Goal: Task Accomplishment & Management: Manage account settings

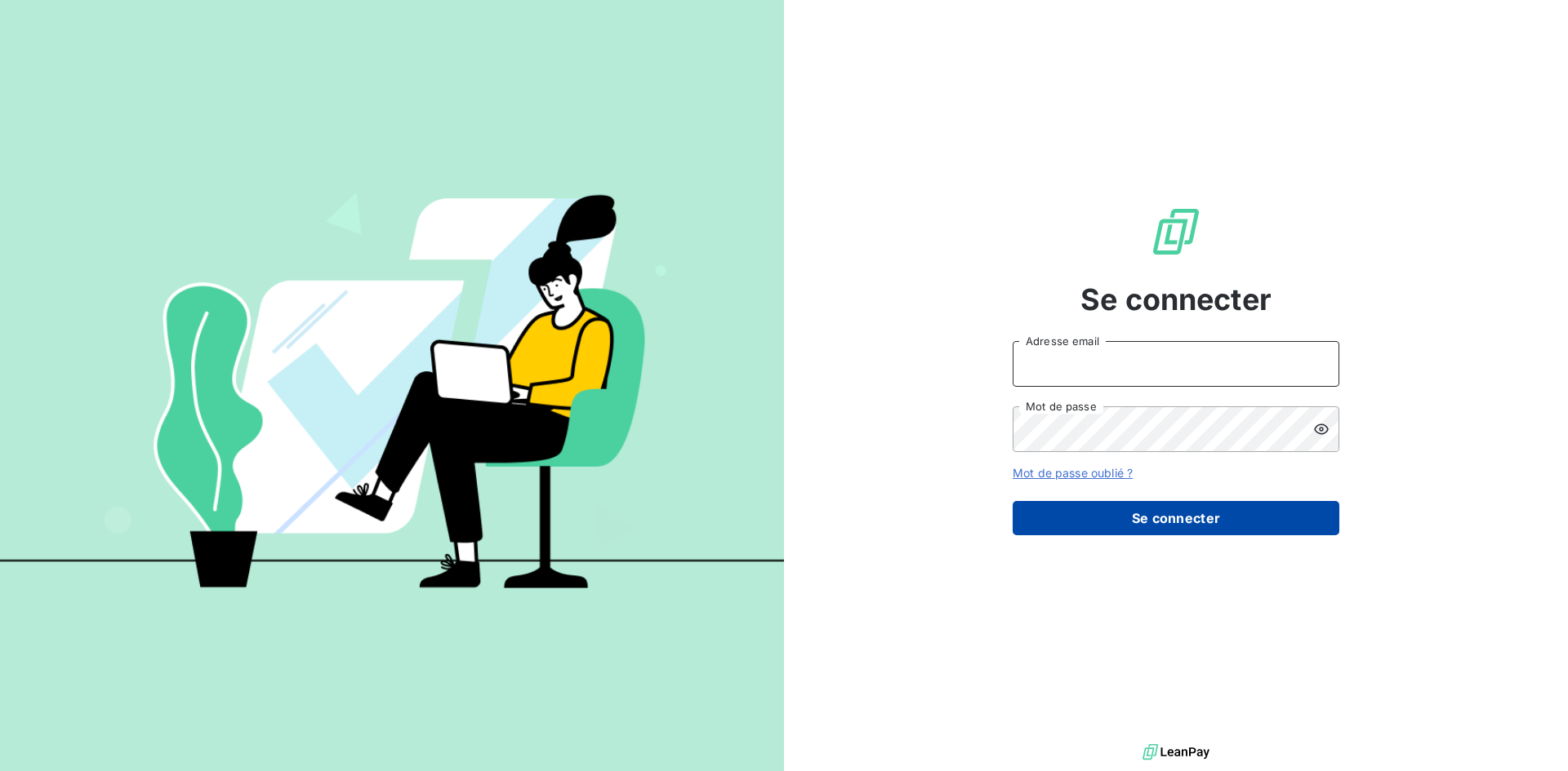
type input "[EMAIL_ADDRESS][DOMAIN_NAME]"
click at [1207, 530] on button "Se connecter" at bounding box center [1176, 518] width 326 height 34
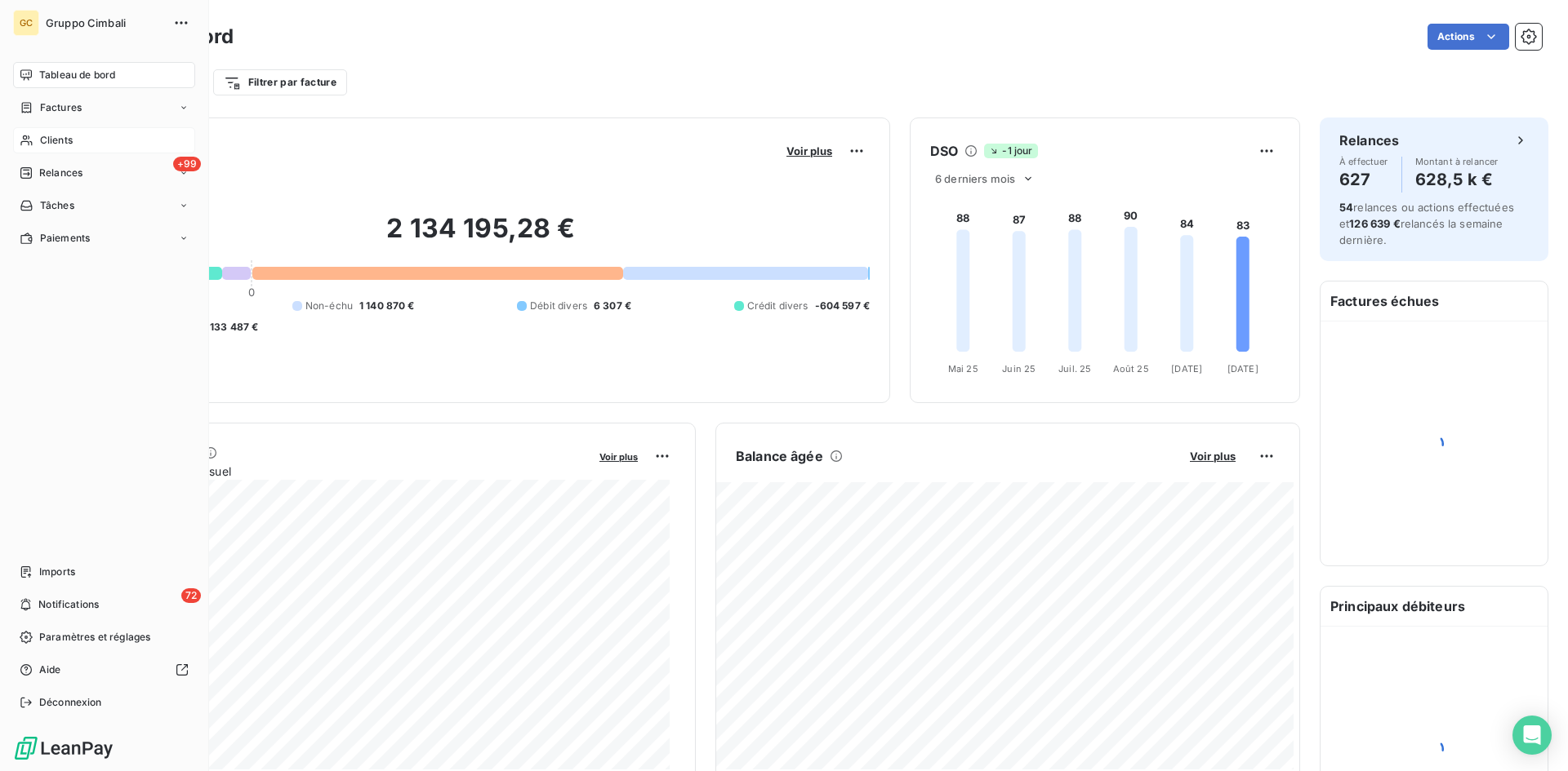
click at [47, 137] on span "Clients" at bounding box center [56, 140] width 33 height 15
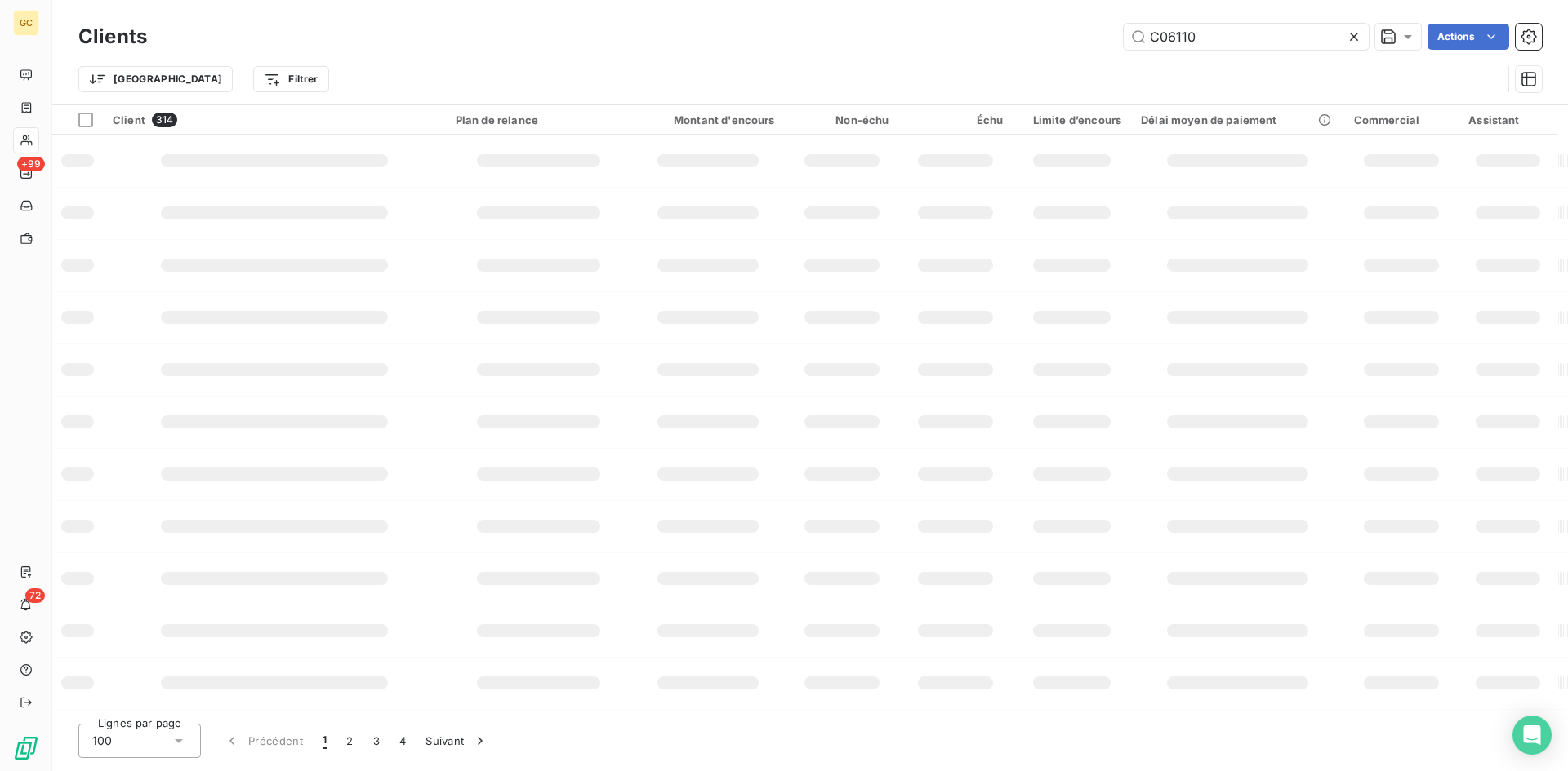
type input "C06110"
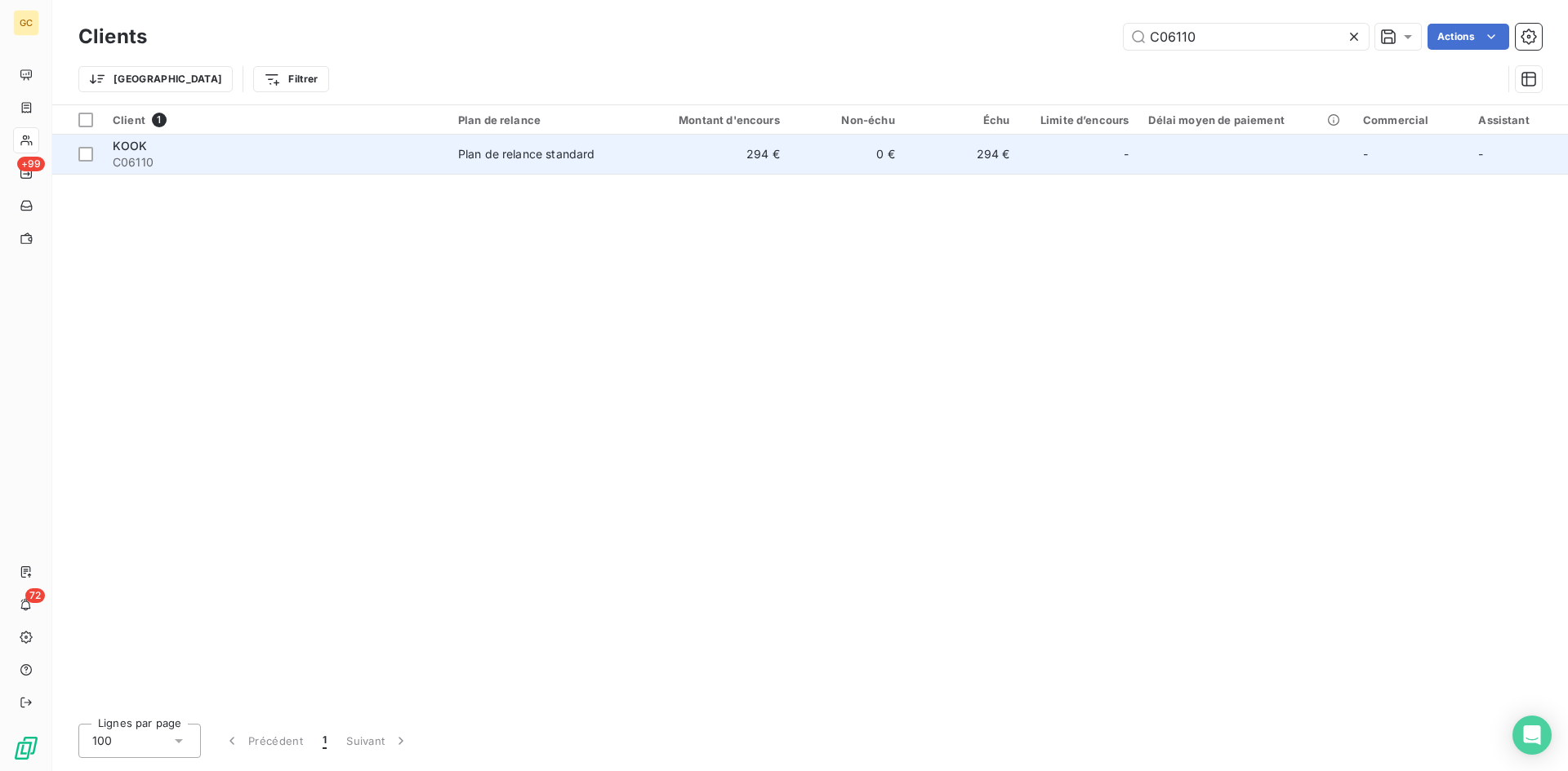
click at [123, 145] on span "KOOK" at bounding box center [130, 146] width 35 height 14
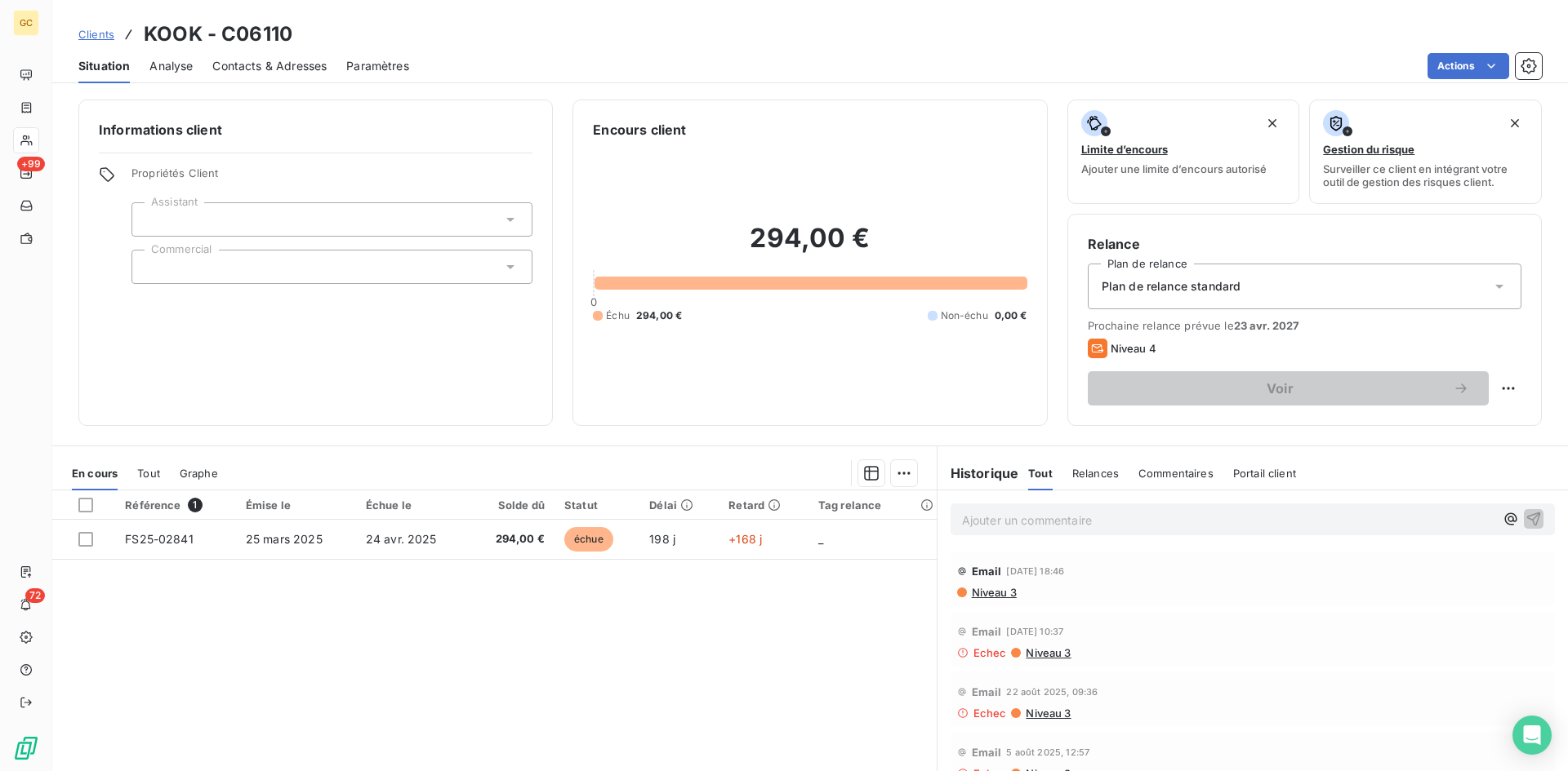
click at [248, 64] on span "Contacts & Adresses" at bounding box center [270, 66] width 115 height 17
